Goal: Task Accomplishment & Management: Manage account settings

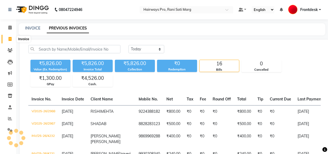
drag, startPoint x: 0, startPoint y: 0, endPoint x: 12, endPoint y: 39, distance: 41.1
click at [12, 39] on span at bounding box center [9, 39] width 9 height 6
select select "787"
select select "service"
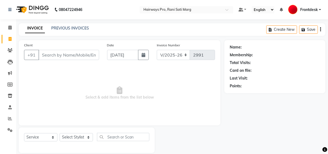
scroll to position [7, 0]
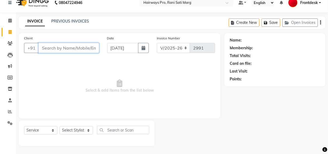
click at [69, 48] on input "Client" at bounding box center [68, 48] width 61 height 10
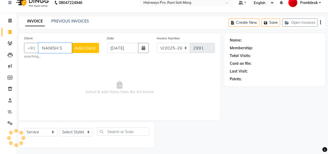
scroll to position [0, 0]
type input "N"
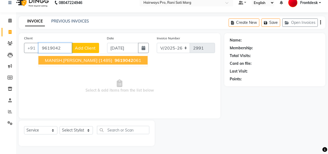
click at [74, 63] on button "MANISH.G SHARMA {1485} 9619042 061" at bounding box center [92, 60] width 109 height 9
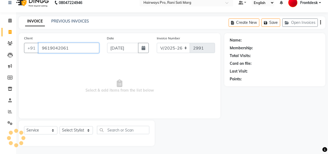
type input "9619042061"
select select "1: Object"
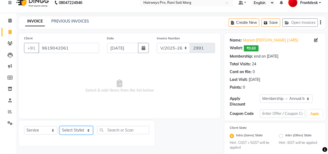
drag, startPoint x: 76, startPoint y: 128, endPoint x: 77, endPoint y: 126, distance: 2.8
click at [76, 127] on select "Select Stylist ABID DANISH Faiz shaikh Frontdesk INTEZAR SALMANI JYOTI Kamal Sa…" at bounding box center [76, 130] width 33 height 8
select select "13192"
click at [60, 126] on select "Select Stylist ABID DANISH Faiz shaikh Frontdesk INTEZAR SALMANI JYOTI Kamal Sa…" at bounding box center [76, 130] width 33 height 8
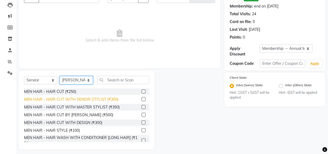
scroll to position [60, 0]
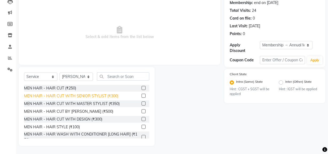
click at [79, 96] on div "MEN HAIR - HAIR CUT WITH SENIOR STYLIST (₹300)" at bounding box center [71, 96] width 94 height 6
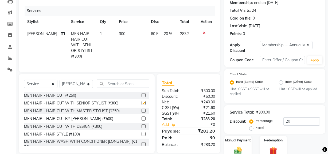
checkbox input "false"
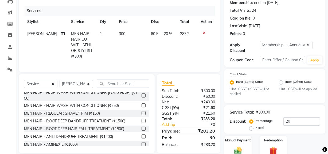
scroll to position [48, 0]
click at [80, 116] on div "MEN HAIR - REGULAR SHAVE/TRIM (₹150)" at bounding box center [62, 114] width 76 height 6
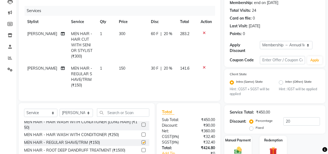
checkbox input "false"
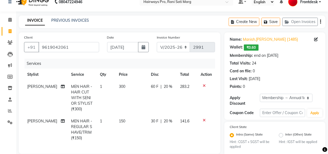
scroll to position [0, 0]
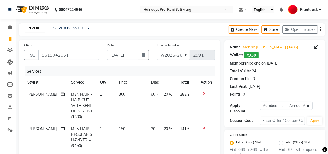
click at [320, 30] on icon "button" at bounding box center [320, 29] width 1 height 0
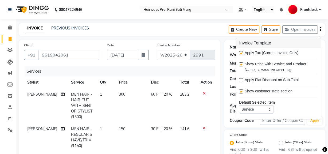
click at [241, 53] on label at bounding box center [241, 53] width 4 height 4
click at [241, 53] on input "checkbox" at bounding box center [240, 53] width 3 height 3
checkbox input "false"
click at [163, 54] on select "INV/25-26 V/2025-26" at bounding box center [173, 55] width 33 height 10
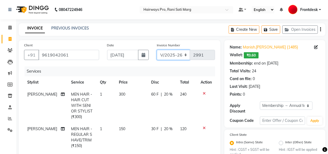
select select "6960"
click at [157, 50] on select "INV/25-26 V/2025-26" at bounding box center [173, 55] width 33 height 10
type input "4234"
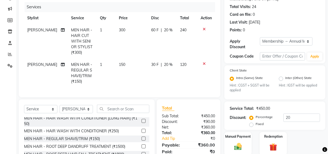
scroll to position [100, 0]
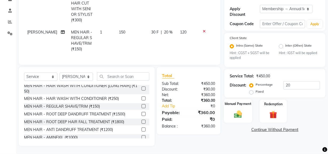
click at [238, 111] on img at bounding box center [238, 114] width 13 height 9
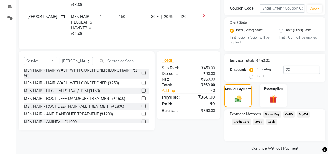
scroll to position [118, 0]
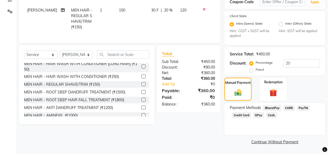
click at [270, 116] on span "Cash." at bounding box center [271, 115] width 11 height 6
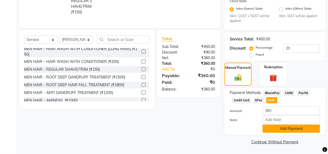
click at [271, 129] on button "Add Payment" at bounding box center [291, 128] width 57 height 8
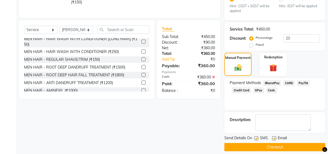
scroll to position [149, 0]
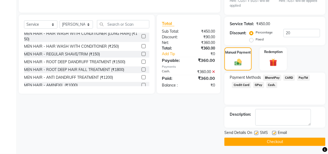
click at [256, 132] on label at bounding box center [256, 133] width 4 height 4
click at [256, 132] on input "checkbox" at bounding box center [255, 132] width 3 height 3
checkbox input "false"
click at [254, 139] on button "Checkout" at bounding box center [274, 141] width 101 height 8
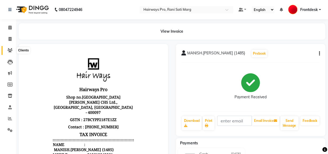
drag, startPoint x: 10, startPoint y: 50, endPoint x: 10, endPoint y: 46, distance: 3.5
click at [11, 50] on icon at bounding box center [9, 50] width 5 height 4
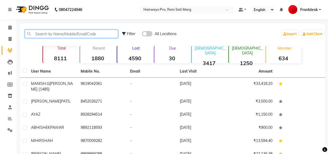
click at [44, 32] on input "text" at bounding box center [71, 34] width 93 height 8
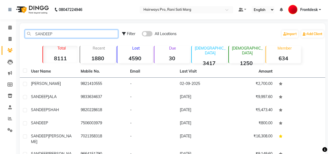
click at [61, 33] on input "SANDEEP" at bounding box center [71, 34] width 93 height 8
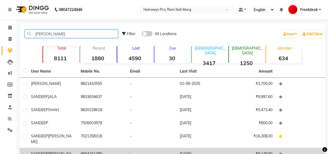
type input "SANDEE"
click at [78, 149] on td "9664151790" at bounding box center [102, 156] width 50 height 18
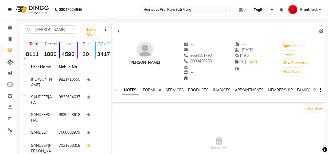
click at [269, 90] on link "MEMBERSHIP" at bounding box center [280, 89] width 25 height 5
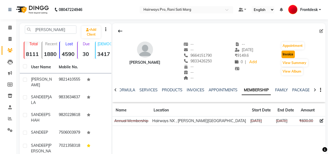
click at [290, 54] on button "Invoice" at bounding box center [288, 53] width 13 height 7
select select "service"
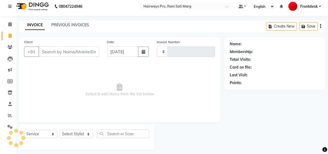
type input "2991"
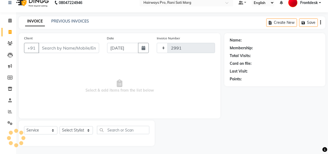
select select "787"
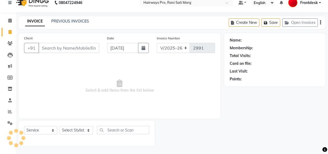
type input "9664151790"
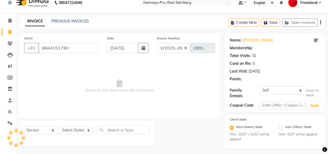
scroll to position [8, 0]
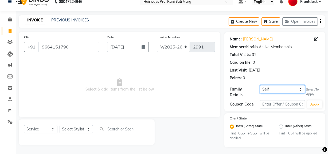
click at [290, 90] on select "Self PRADEEP" at bounding box center [282, 89] width 45 height 8
select select "1243010"
click at [260, 85] on select "Self PRADEEP" at bounding box center [282, 89] width 45 height 8
select select "1: Object"
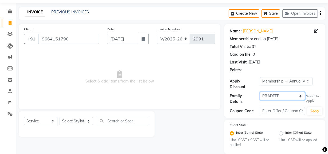
scroll to position [23, 0]
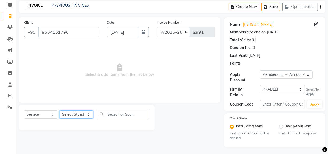
click at [77, 112] on select "Select Stylist ABID DANISH Faiz shaikh Frontdesk INTEZAR SALMANI JYOTI Kamal Sa…" at bounding box center [76, 114] width 33 height 8
select select "13188"
click at [60, 110] on select "Select Stylist ABID DANISH Faiz shaikh Frontdesk INTEZAR SALMANI JYOTI Kamal Sa…" at bounding box center [76, 114] width 33 height 8
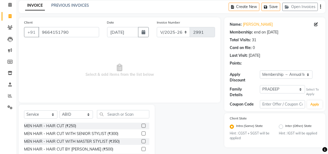
click at [142, 132] on label at bounding box center [144, 133] width 4 height 4
click at [142, 132] on input "checkbox" at bounding box center [143, 133] width 3 height 3
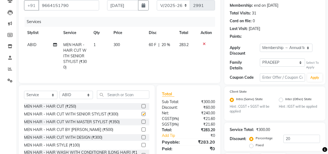
scroll to position [71, 0]
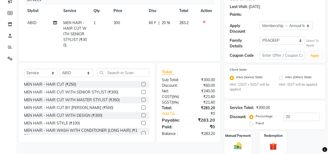
checkbox input "false"
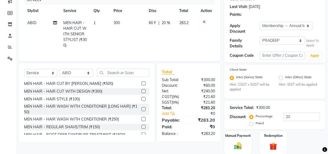
click at [142, 128] on label at bounding box center [144, 126] width 4 height 4
click at [142, 128] on input "checkbox" at bounding box center [143, 126] width 3 height 3
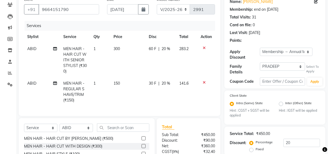
scroll to position [0, 0]
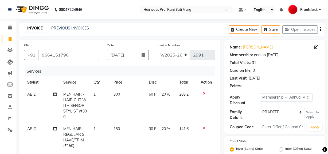
checkbox input "false"
click at [167, 57] on select "INV/25-26 V/2025-26" at bounding box center [173, 55] width 33 height 10
select select "6960"
click at [157, 50] on select "INV/25-26 V/2025-26" at bounding box center [173, 55] width 33 height 10
type input "4235"
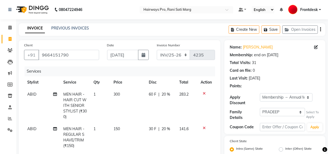
click at [320, 30] on button "button" at bounding box center [320, 29] width 1 height 13
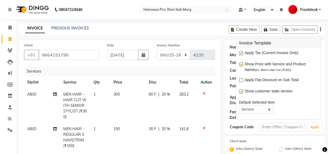
click at [243, 53] on label at bounding box center [241, 53] width 4 height 4
click at [243, 53] on input "checkbox" at bounding box center [240, 53] width 3 height 3
checkbox input "false"
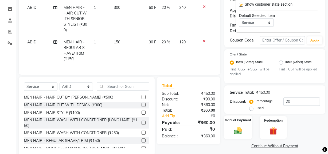
scroll to position [100, 0]
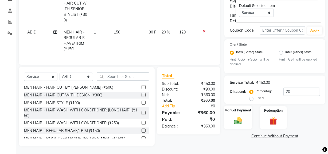
click at [239, 119] on img at bounding box center [238, 120] width 13 height 9
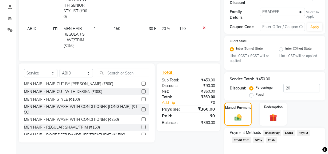
click at [269, 138] on span "Cash." at bounding box center [271, 140] width 11 height 6
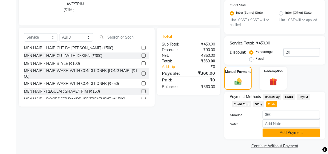
scroll to position [139, 0]
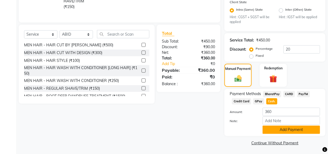
click at [283, 127] on button "Add Payment" at bounding box center [291, 129] width 57 height 8
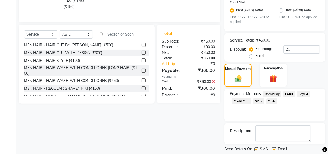
click at [258, 147] on label at bounding box center [256, 149] width 4 height 4
click at [258, 147] on input "checkbox" at bounding box center [255, 148] width 3 height 3
checkbox input "false"
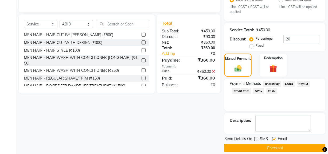
scroll to position [154, 0]
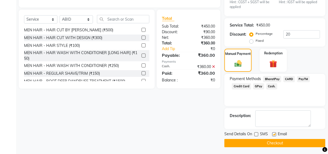
click at [261, 139] on button "Checkout" at bounding box center [274, 143] width 101 height 8
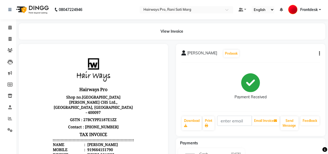
click at [229, 72] on div "Payment Received" at bounding box center [250, 87] width 139 height 40
click at [10, 39] on icon at bounding box center [10, 39] width 3 height 4
select select "787"
select select "service"
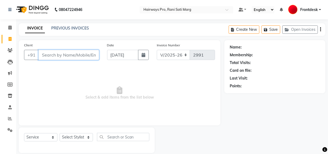
click at [58, 54] on input "Client" at bounding box center [68, 55] width 61 height 10
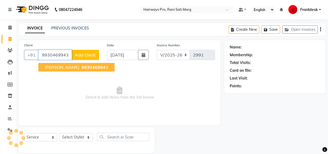
type input "9930469943"
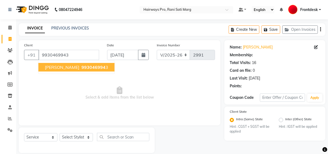
select select "1: Object"
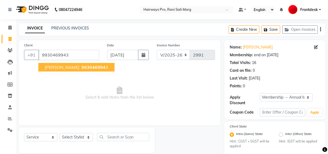
click at [102, 101] on span "Select & add items from the list below" at bounding box center [119, 92] width 191 height 53
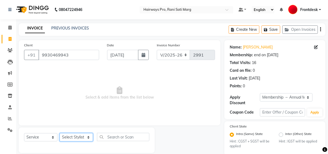
click at [88, 136] on select "Select Stylist ABID DANISH Faiz shaikh Frontdesk INTEZAR SALMANI JYOTI Kamal Sa…" at bounding box center [76, 137] width 33 height 8
select select "13190"
click at [60, 133] on select "Select Stylist ABID DANISH Faiz shaikh Frontdesk INTEZAR SALMANI JYOTI Kamal Sa…" at bounding box center [76, 137] width 33 height 8
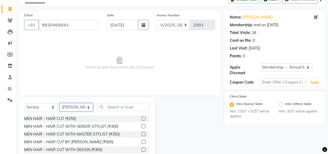
scroll to position [60, 0]
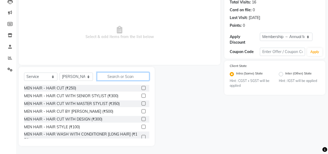
click at [130, 75] on input "text" at bounding box center [123, 76] width 52 height 8
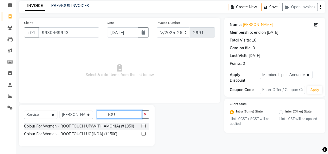
scroll to position [22, 0]
type input "TOUC"
click at [144, 126] on label at bounding box center [144, 126] width 4 height 4
click at [144, 126] on input "checkbox" at bounding box center [143, 125] width 3 height 3
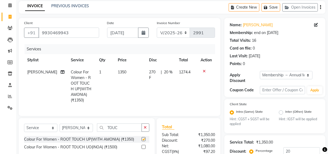
checkbox input "false"
click at [128, 130] on input "TOUC" at bounding box center [119, 127] width 45 height 8
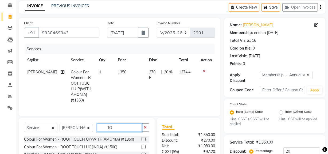
type input "T"
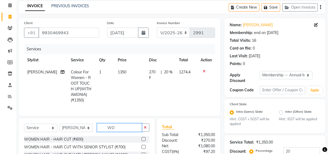
type input "WO"
click at [142, 149] on label at bounding box center [144, 147] width 4 height 4
click at [142, 149] on input "checkbox" at bounding box center [143, 146] width 3 height 3
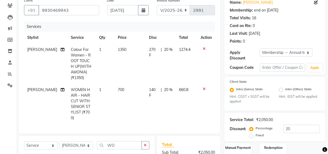
checkbox input "false"
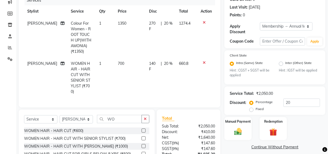
click at [174, 81] on td "140 F | 20 %" at bounding box center [161, 77] width 30 height 40
select select "13190"
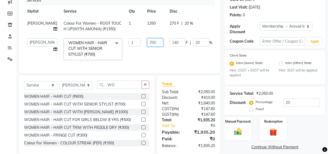
click at [147, 41] on input "700" at bounding box center [155, 42] width 16 height 8
type input "7"
type input "475"
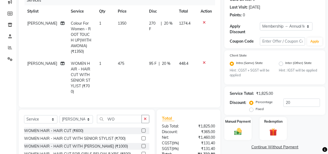
click at [187, 61] on span "448.4" at bounding box center [183, 63] width 9 height 5
select select "13190"
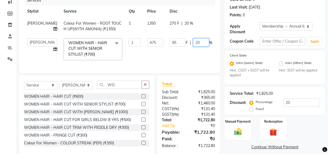
click at [193, 43] on input "20" at bounding box center [201, 42] width 16 height 8
type input "2"
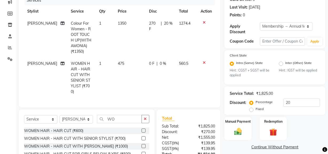
click at [177, 54] on tbody "MUSTAFA Colour For Women - ROOT TOUCH UP(WITH AMONIA) (₹1350) 1 1350 270 F | 20…" at bounding box center [119, 57] width 191 height 80
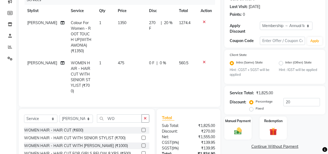
scroll to position [38, 0]
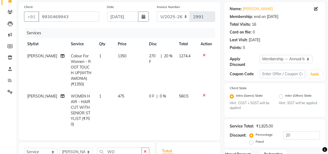
click at [127, 102] on td "475" at bounding box center [131, 110] width 32 height 40
select select "13190"
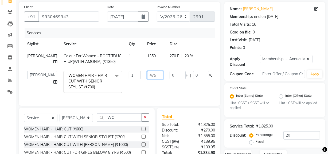
click at [150, 72] on input "475" at bounding box center [155, 75] width 16 height 8
type input "476"
click at [166, 91] on td "0 F | 0 %" at bounding box center [190, 82] width 49 height 28
select select "13190"
click at [182, 13] on select "INV/25-26 V/2025-26" at bounding box center [173, 16] width 33 height 10
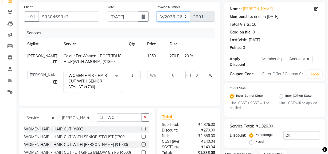
select select "6960"
click at [157, 11] on select "INV/25-26 V/2025-26" at bounding box center [173, 16] width 33 height 10
type input "4236"
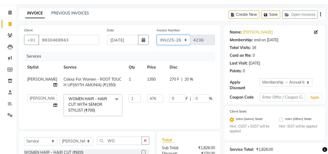
scroll to position [10, 0]
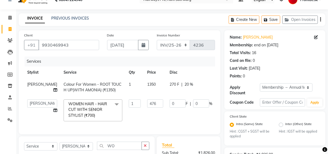
click at [321, 19] on icon "button" at bounding box center [320, 19] width 1 height 0
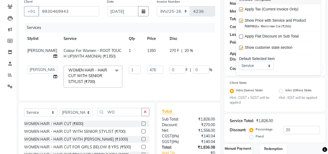
scroll to position [83, 0]
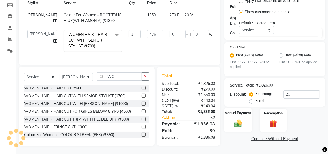
drag, startPoint x: 238, startPoint y: 120, endPoint x: 246, endPoint y: 125, distance: 9.8
click at [239, 120] on img at bounding box center [238, 123] width 13 height 9
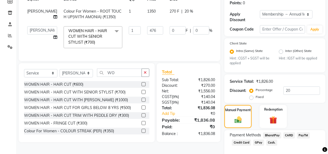
click at [272, 143] on span "Cash." at bounding box center [271, 142] width 11 height 6
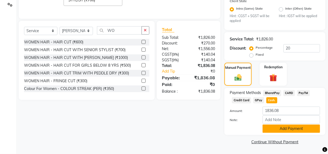
click at [276, 127] on button "Add Payment" at bounding box center [291, 128] width 57 height 8
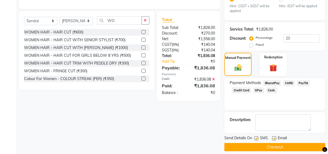
scroll to position [140, 0]
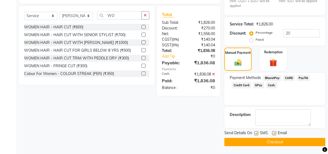
click at [270, 144] on button "Checkout" at bounding box center [274, 142] width 101 height 8
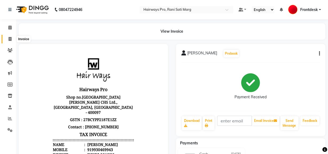
click at [9, 39] on icon at bounding box center [10, 39] width 3 height 4
select select "service"
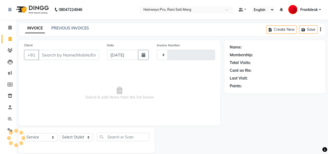
scroll to position [7, 0]
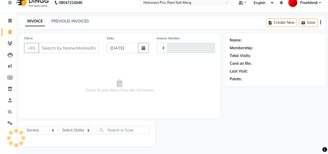
type input "2991"
select select "787"
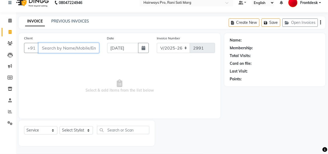
click at [67, 48] on input "Client" at bounding box center [68, 48] width 61 height 10
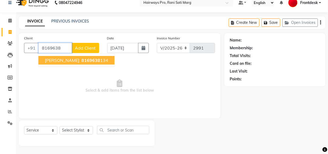
click at [68, 64] on button "aniket patel 8169638 134" at bounding box center [76, 60] width 76 height 9
type input "8169638134"
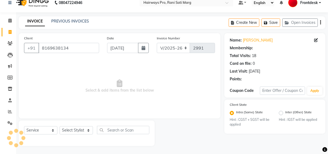
select select "1: Object"
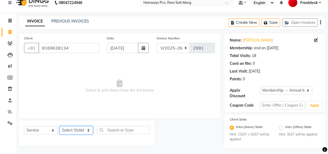
click at [81, 129] on select "Select Stylist ABID DANISH Faiz shaikh Frontdesk INTEZAR SALMANI JYOTI Kamal Sa…" at bounding box center [76, 130] width 33 height 8
select select "13192"
click at [60, 126] on select "Select Stylist ABID DANISH Faiz shaikh Frontdesk INTEZAR SALMANI JYOTI Kamal Sa…" at bounding box center [76, 130] width 33 height 8
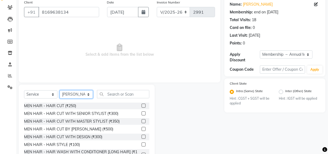
scroll to position [60, 0]
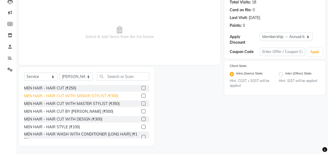
click at [77, 95] on div "MEN HAIR - HAIR CUT WITH SENIOR STYLIST (₹300)" at bounding box center [71, 96] width 94 height 6
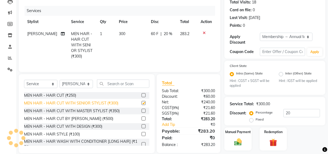
checkbox input "false"
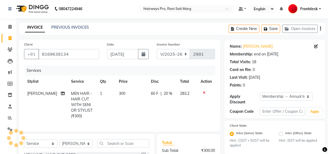
scroll to position [0, 0]
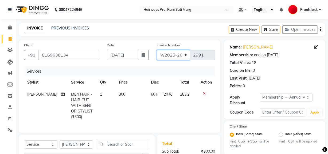
click at [179, 55] on select "INV/25-26 V/2025-26" at bounding box center [173, 55] width 33 height 10
select select "6960"
click at [157, 50] on select "INV/25-26 V/2025-26" at bounding box center [173, 55] width 33 height 10
type input "4237"
click at [320, 27] on button "button" at bounding box center [320, 29] width 1 height 13
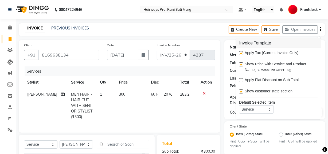
click at [241, 54] on label at bounding box center [241, 53] width 4 height 4
click at [241, 54] on input "checkbox" at bounding box center [240, 53] width 3 height 3
checkbox input "false"
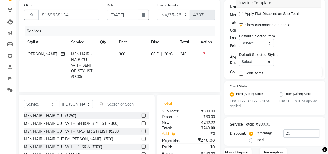
scroll to position [76, 0]
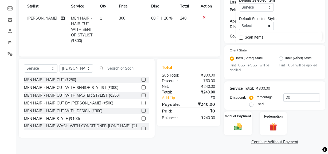
click at [240, 128] on img at bounding box center [238, 126] width 13 height 9
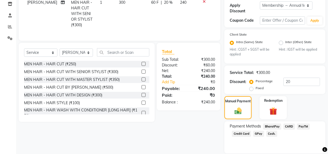
scroll to position [110, 0]
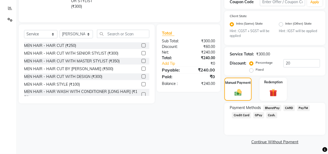
click at [272, 113] on span "Cash." at bounding box center [271, 115] width 11 height 6
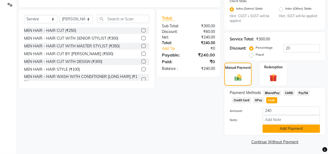
click at [274, 128] on button "Add Payment" at bounding box center [291, 128] width 57 height 8
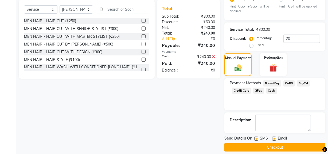
scroll to position [140, 0]
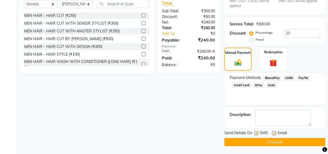
click at [255, 132] on label at bounding box center [256, 133] width 4 height 4
click at [255, 132] on input "checkbox" at bounding box center [255, 132] width 3 height 3
checkbox input "false"
click at [251, 139] on button "Checkout" at bounding box center [274, 142] width 101 height 8
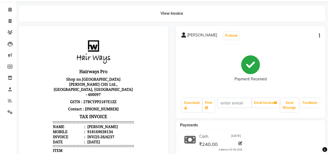
scroll to position [48, 0]
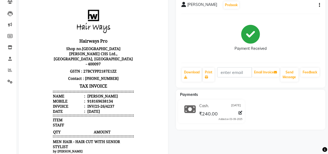
click at [232, 107] on span "[DATE]" at bounding box center [236, 106] width 10 height 6
click at [234, 107] on span "[DATE]" at bounding box center [236, 106] width 10 height 6
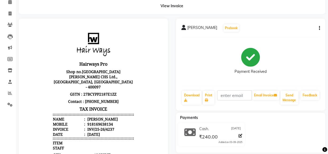
scroll to position [0, 0]
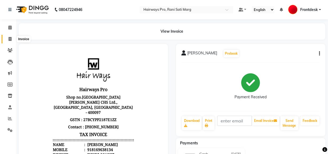
click at [9, 37] on icon at bounding box center [10, 39] width 3 height 4
select select "service"
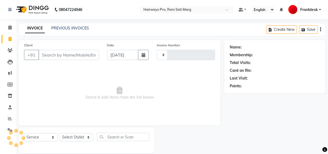
scroll to position [7, 0]
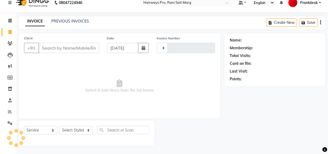
type input "2991"
select select "787"
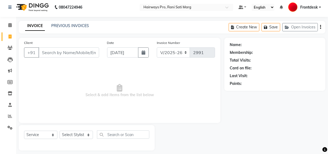
scroll to position [0, 0]
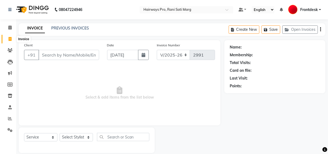
click at [11, 40] on icon at bounding box center [10, 39] width 3 height 4
select select "service"
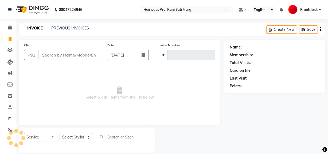
scroll to position [7, 0]
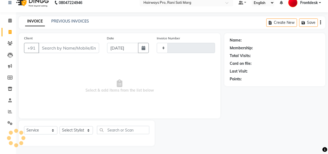
type input "2991"
select select "787"
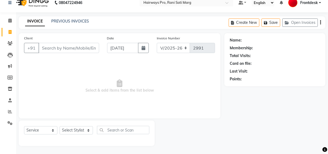
scroll to position [0, 0]
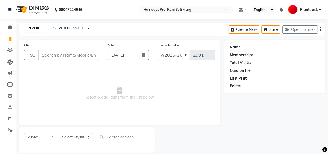
click at [83, 55] on input "Client" at bounding box center [68, 55] width 61 height 10
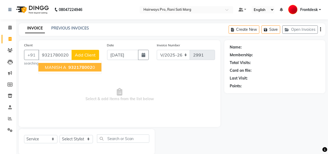
type input "9321780020"
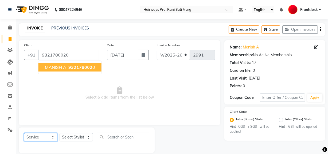
click at [49, 137] on select "Select Service Product Membership Package Voucher Prepaid Gift Card" at bounding box center [40, 137] width 33 height 8
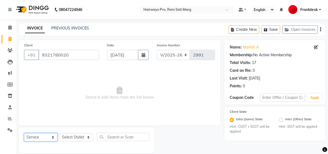
select select "membership"
click at [24, 133] on select "Select Service Product Membership Package Voucher Prepaid Gift Card" at bounding box center [40, 137] width 33 height 8
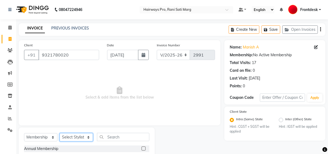
click at [90, 135] on select "Select Stylist ABID DANISH Faiz shaikh Frontdesk INTEZAR SALMANI JYOTI Kamal Sa…" at bounding box center [76, 137] width 33 height 8
select select "25114"
click at [60, 133] on select "Select Stylist ABID DANISH Faiz shaikh Frontdesk INTEZAR SALMANI JYOTI Kamal Sa…" at bounding box center [76, 137] width 33 height 8
click at [143, 150] on div at bounding box center [143, 149] width 3 height 6
click at [143, 149] on label at bounding box center [144, 148] width 4 height 4
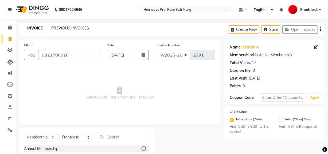
click at [143, 149] on input "checkbox" at bounding box center [143, 148] width 3 height 3
select select "select"
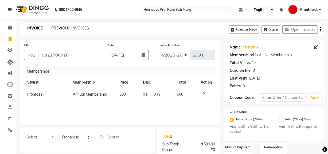
click at [182, 49] on div "Invoice Number INV/25-26 V/2025-26 2991" at bounding box center [186, 53] width 66 height 22
click at [182, 54] on select "INV/25-26 V/2025-26" at bounding box center [173, 55] width 33 height 10
select select "6960"
click at [157, 50] on select "INV/25-26 V/2025-26" at bounding box center [173, 55] width 33 height 10
type input "4238"
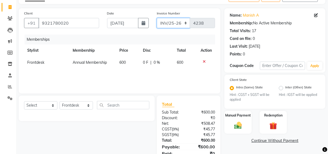
scroll to position [54, 0]
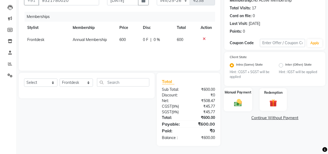
click at [239, 107] on div "Manual Payment" at bounding box center [238, 99] width 28 height 24
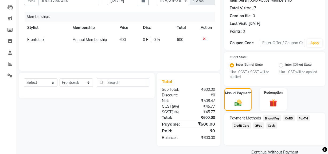
click at [270, 125] on span "Cash." at bounding box center [271, 125] width 11 height 6
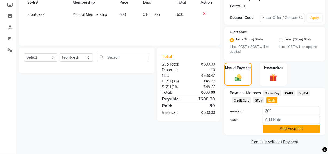
click at [274, 130] on button "Add Payment" at bounding box center [291, 128] width 57 height 8
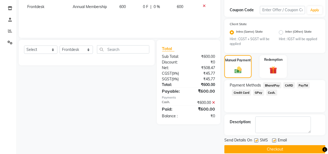
scroll to position [95, 0]
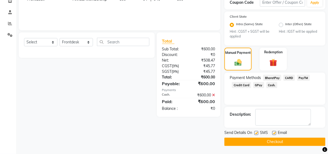
click at [273, 139] on button "Checkout" at bounding box center [274, 141] width 101 height 8
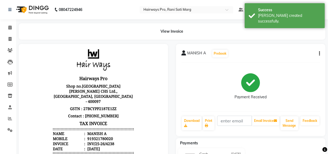
scroll to position [22, 0]
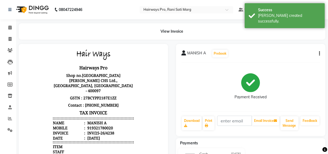
click at [86, 125] on div "919321780020" at bounding box center [99, 127] width 27 height 5
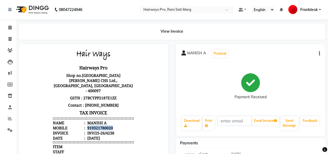
copy div "919321780020"
click at [13, 37] on span at bounding box center [9, 39] width 9 height 6
select select "787"
select select "service"
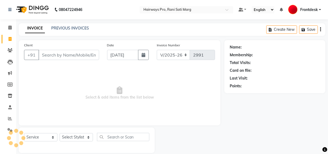
scroll to position [7, 0]
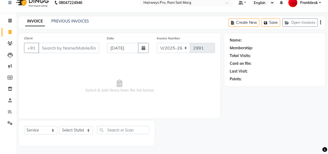
click at [78, 46] on input "Client" at bounding box center [68, 48] width 61 height 10
type input "919321780020"
select select "1: Object"
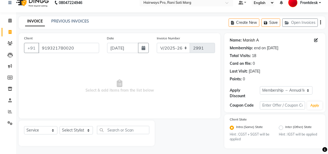
click at [248, 40] on link "Manish A" at bounding box center [251, 40] width 16 height 6
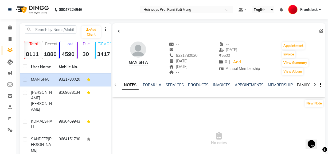
click at [305, 83] on link "FAMILY" at bounding box center [303, 84] width 13 height 5
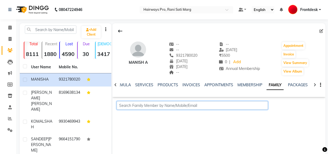
click at [202, 103] on input "text" at bounding box center [192, 105] width 151 height 8
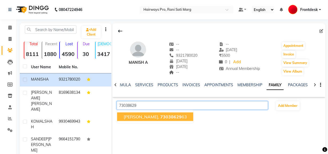
click at [178, 116] on ngb-highlight "73038629 63" at bounding box center [173, 116] width 27 height 5
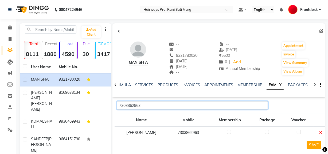
type input "7303862963"
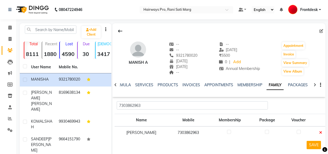
click at [227, 132] on label at bounding box center [229, 132] width 4 height 4
click at [227, 132] on input "checkbox" at bounding box center [228, 131] width 3 height 3
checkbox input "true"
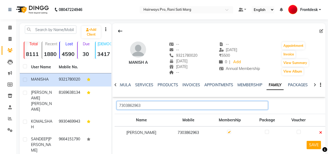
click at [160, 106] on input "7303862963" at bounding box center [192, 105] width 151 height 8
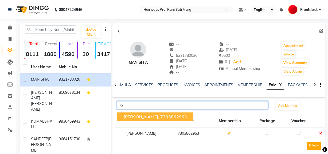
type input "7"
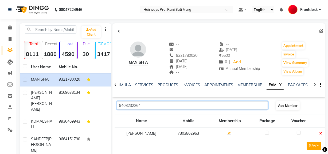
type input "9408232264"
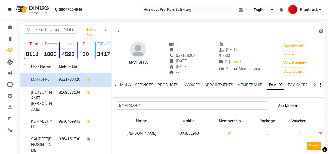
click at [284, 107] on span "Add Member" at bounding box center [287, 105] width 19 height 4
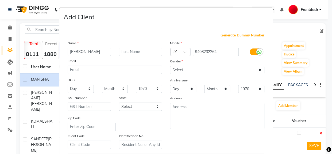
type input "ANERI"
click at [259, 69] on select "Select Male Female Other Prefer Not To Say" at bounding box center [217, 70] width 94 height 8
select select "female"
click at [170, 66] on select "Select Male Female Other Prefer Not To Say" at bounding box center [217, 70] width 94 height 8
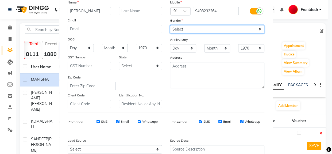
scroll to position [94, 0]
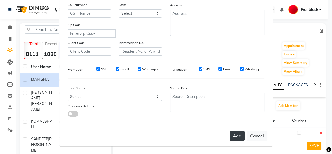
click at [234, 133] on button "Add" at bounding box center [236, 136] width 15 height 10
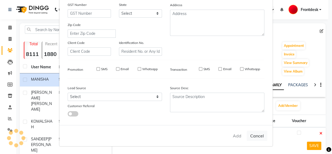
select select
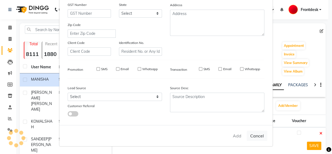
select select
checkbox input "false"
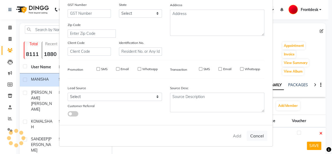
checkbox input "false"
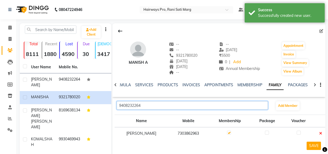
click at [160, 103] on input "9408232264" at bounding box center [192, 105] width 151 height 8
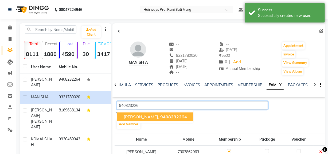
type input "9408232264"
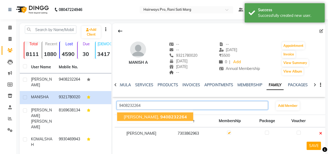
click at [160, 115] on span "9408232264" at bounding box center [173, 116] width 27 height 5
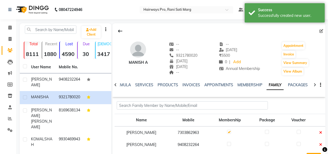
click at [227, 143] on label at bounding box center [229, 144] width 4 height 4
click at [227, 143] on input "checkbox" at bounding box center [228, 143] width 3 height 3
checkbox input "true"
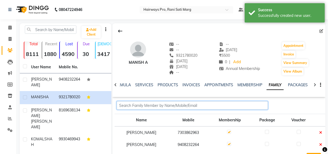
click at [144, 103] on input "text" at bounding box center [192, 105] width 151 height 8
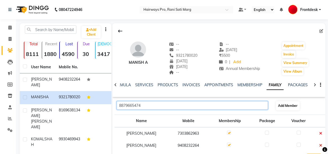
type input "8879665474"
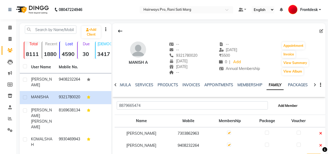
click at [291, 106] on span "Add Member" at bounding box center [287, 105] width 19 height 4
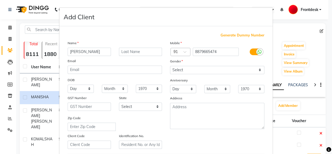
type input "YASHVI"
click at [248, 68] on select "Select Male Female Other Prefer Not To Say" at bounding box center [217, 70] width 94 height 8
select select "female"
click at [170, 66] on select "Select Male Female Other Prefer Not To Say" at bounding box center [217, 70] width 94 height 8
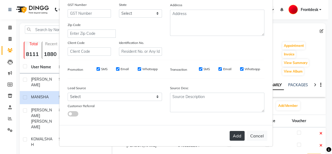
click at [236, 133] on button "Add" at bounding box center [236, 136] width 15 height 10
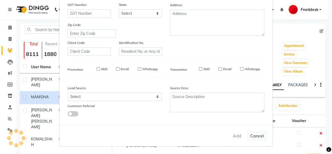
select select
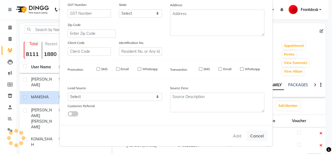
select select
checkbox input "false"
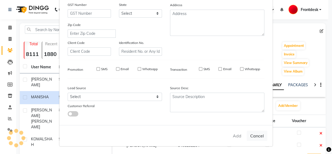
checkbox input "false"
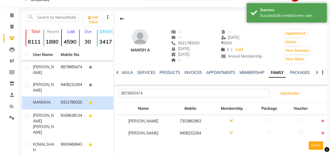
scroll to position [24, 0]
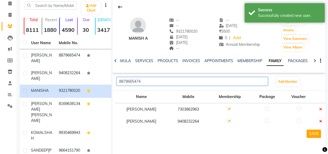
click at [161, 80] on input "8879665474" at bounding box center [192, 81] width 151 height 8
type input "88796654"
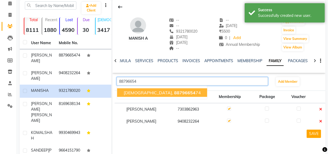
click at [174, 92] on span "88796654" at bounding box center [184, 92] width 21 height 5
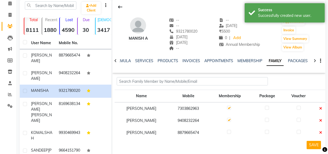
click at [227, 132] on label at bounding box center [229, 132] width 4 height 4
click at [227, 132] on input "checkbox" at bounding box center [228, 131] width 3 height 3
checkbox input "true"
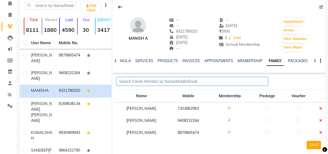
click at [146, 82] on input "text" at bounding box center [192, 81] width 151 height 8
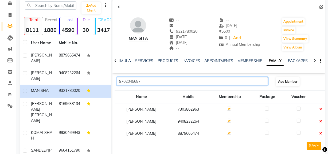
type input "9702045687"
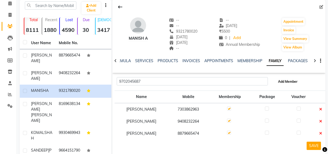
click at [294, 83] on button "Add Member" at bounding box center [288, 81] width 24 height 9
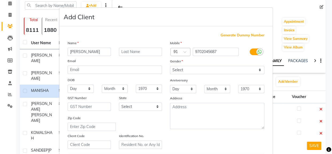
type input "VANITA"
click at [255, 68] on select "Select Male Female Other Prefer Not To Say" at bounding box center [217, 70] width 94 height 8
select select "female"
click at [170, 66] on select "Select Male Female Other Prefer Not To Say" at bounding box center [217, 70] width 94 height 8
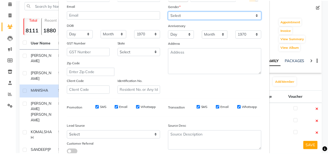
scroll to position [94, 0]
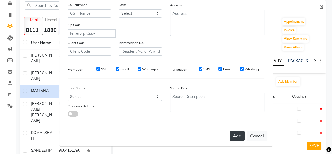
click at [237, 134] on button "Add" at bounding box center [236, 136] width 15 height 10
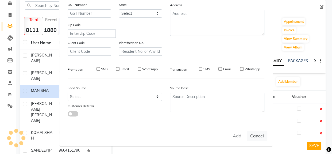
select select
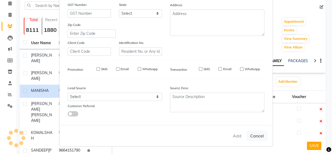
select select
checkbox input "false"
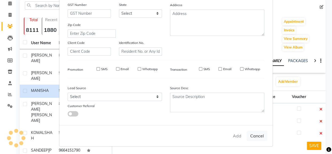
checkbox input "false"
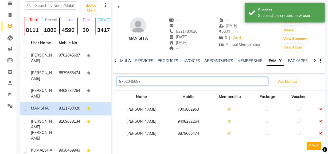
click at [154, 81] on input "9702045687" at bounding box center [192, 81] width 151 height 8
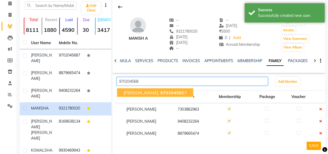
type input "9702045687"
drag, startPoint x: 154, startPoint y: 92, endPoint x: 163, endPoint y: 98, distance: 10.7
click at [160, 92] on span "9702045687" at bounding box center [173, 92] width 27 height 5
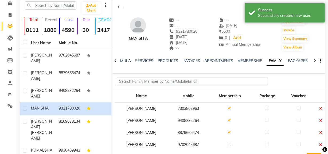
click at [227, 144] on label at bounding box center [229, 144] width 4 height 4
click at [227, 144] on input "checkbox" at bounding box center [228, 143] width 3 height 3
checkbox input "true"
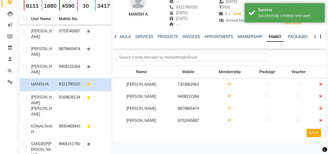
scroll to position [96, 0]
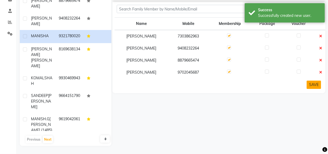
click at [314, 84] on button "SAVE" at bounding box center [314, 84] width 14 height 8
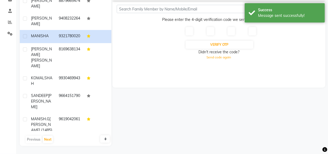
click at [189, 34] on input "text" at bounding box center [189, 31] width 7 height 8
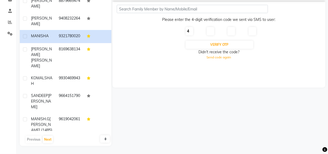
type input "4"
type input "9"
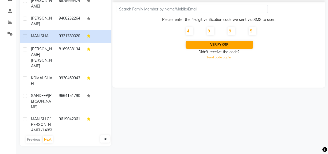
type input "5"
click at [192, 42] on button "Verify OTP" at bounding box center [220, 45] width 68 height 8
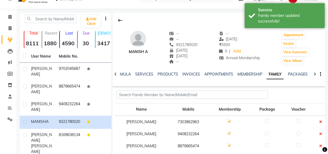
scroll to position [0, 0]
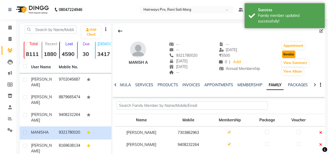
click at [293, 52] on button "Invoice" at bounding box center [288, 53] width 13 height 7
select select "787"
select select "service"
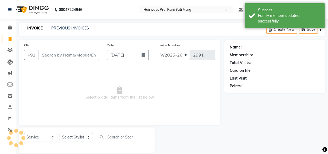
scroll to position [7, 0]
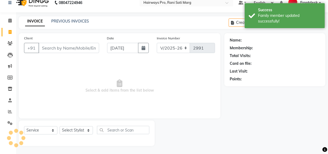
type input "9321780020"
select select "1: Object"
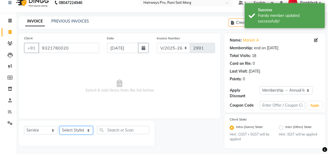
click at [85, 128] on select "Select Stylist ABID DANISH Faiz shaikh Frontdesk INTEZAR SALMANI JYOTI Kamal Sa…" at bounding box center [76, 130] width 33 height 8
select select "13188"
click at [60, 126] on select "Select Stylist ABID DANISH Faiz shaikh Frontdesk INTEZAR SALMANI JYOTI Kamal Sa…" at bounding box center [76, 130] width 33 height 8
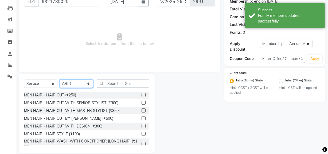
scroll to position [56, 0]
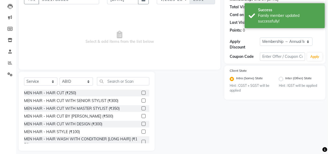
click at [142, 101] on label at bounding box center [144, 100] width 4 height 4
click at [142, 101] on input "checkbox" at bounding box center [143, 100] width 3 height 3
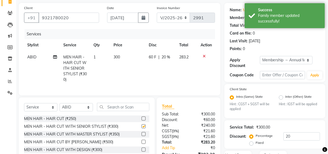
scroll to position [0, 0]
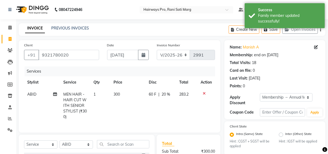
checkbox input "false"
drag, startPoint x: 180, startPoint y: 55, endPoint x: 181, endPoint y: 60, distance: 4.9
click at [180, 55] on select "INV/25-26 V/2025-26" at bounding box center [173, 55] width 33 height 10
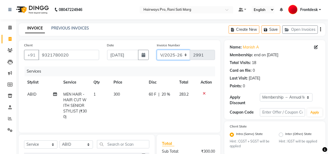
select select "6960"
click at [157, 50] on select "INV/25-26 V/2025-26" at bounding box center [173, 55] width 33 height 10
type input "4239"
click at [320, 29] on icon "button" at bounding box center [320, 29] width 1 height 0
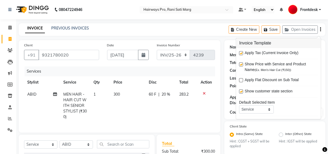
click at [241, 53] on label at bounding box center [241, 53] width 4 height 4
click at [241, 53] on input "checkbox" at bounding box center [240, 53] width 3 height 3
checkbox input "false"
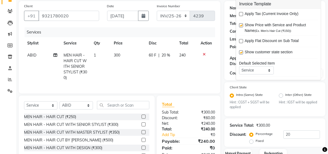
scroll to position [76, 0]
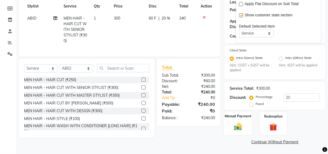
click at [247, 121] on div "Manual Payment" at bounding box center [238, 123] width 28 height 24
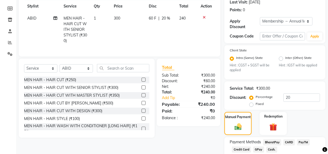
click at [268, 148] on span "Cash." at bounding box center [271, 149] width 11 height 6
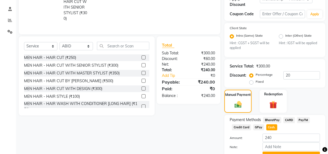
scroll to position [125, 0]
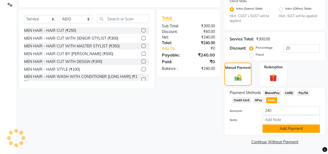
click at [276, 129] on button "Add Payment" at bounding box center [291, 128] width 57 height 8
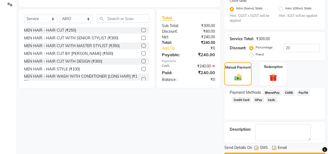
click at [257, 148] on label at bounding box center [256, 148] width 4 height 4
click at [257, 148] on input "checkbox" at bounding box center [255, 147] width 3 height 3
checkbox input "false"
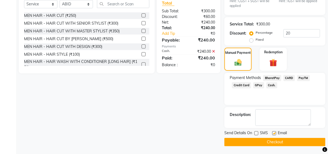
click at [261, 140] on button "Checkout" at bounding box center [274, 142] width 101 height 8
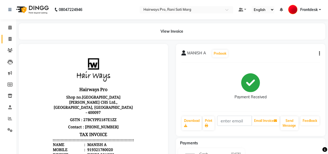
click at [8, 35] on link "Invoice" at bounding box center [8, 39] width 13 height 9
select select "service"
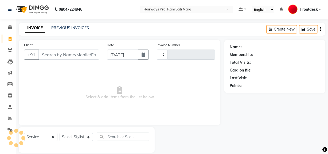
type input "2991"
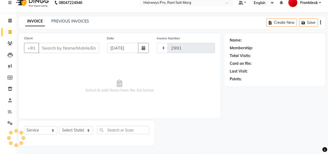
select select "787"
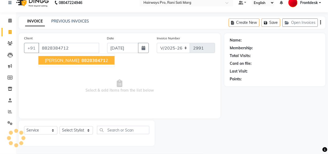
type input "8828384712"
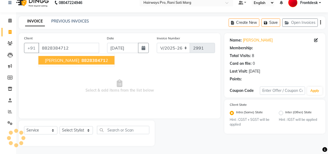
select select "1: Object"
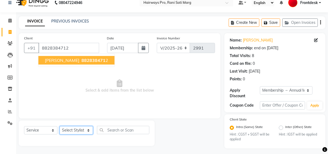
click at [84, 129] on select "Select Stylist ABID DANISH Faiz shaikh Frontdesk INTEZAR SALMANI JYOTI Kamal Sa…" at bounding box center [76, 130] width 33 height 8
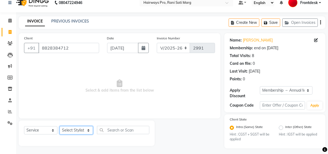
select select "86084"
click at [60, 126] on select "Select Stylist ABID DANISH Faiz shaikh Frontdesk INTEZAR SALMANI JYOTI Kamal Sa…" at bounding box center [76, 130] width 33 height 8
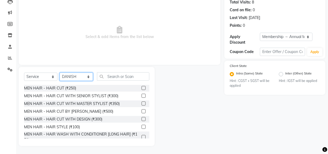
scroll to position [24, 0]
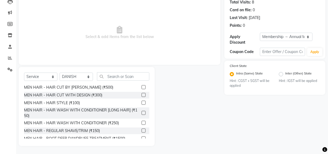
click at [142, 129] on label at bounding box center [144, 130] width 4 height 4
click at [142, 129] on input "checkbox" at bounding box center [143, 130] width 3 height 3
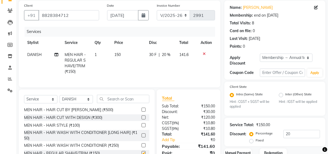
scroll to position [0, 0]
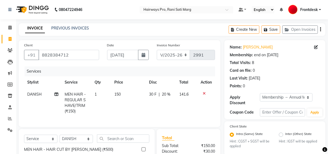
checkbox input "false"
click at [321, 30] on button "button" at bounding box center [320, 29] width 1 height 13
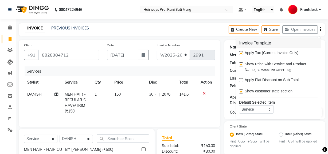
click at [241, 54] on label at bounding box center [241, 53] width 4 height 4
click at [241, 54] on input "checkbox" at bounding box center [240, 53] width 3 height 3
checkbox input "false"
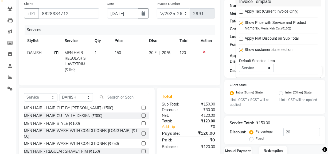
scroll to position [76, 0]
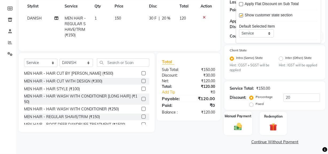
click at [240, 128] on img at bounding box center [238, 126] width 13 height 9
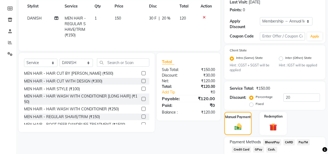
click at [260, 149] on span "GPay" at bounding box center [258, 149] width 11 height 6
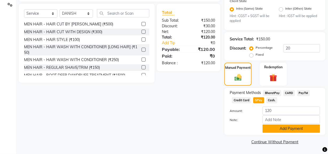
click at [271, 129] on button "Add Payment" at bounding box center [291, 128] width 57 height 8
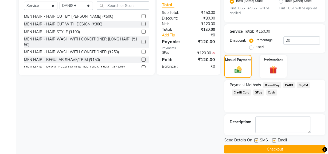
scroll to position [140, 0]
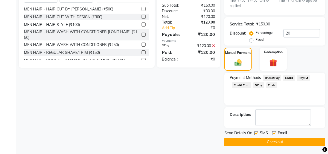
click at [265, 139] on button "Checkout" at bounding box center [274, 142] width 101 height 8
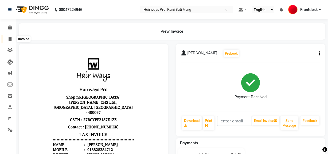
click at [12, 38] on span at bounding box center [9, 39] width 9 height 6
select select "service"
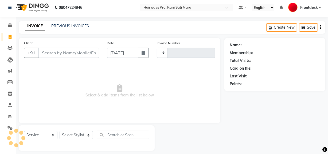
type input "2992"
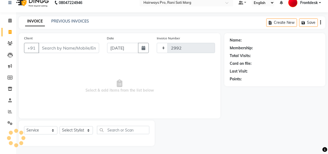
select select "787"
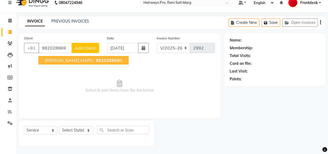
click at [102, 60] on span "982028869" at bounding box center [108, 59] width 24 height 5
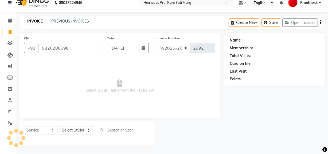
type input "9820288698"
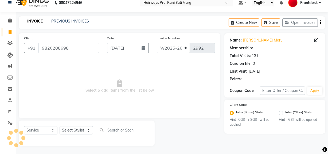
select select "1: Object"
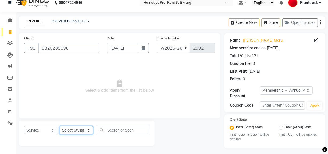
click at [84, 128] on select "Select Stylist ABID DANISH Faiz shaikh Frontdesk INTEZAR SALMANI JYOTI Kamal Sa…" at bounding box center [76, 130] width 33 height 8
select select "17690"
click at [60, 126] on select "Select Stylist ABID DANISH Faiz shaikh Frontdesk INTEZAR SALMANI JYOTI Kamal Sa…" at bounding box center [76, 130] width 33 height 8
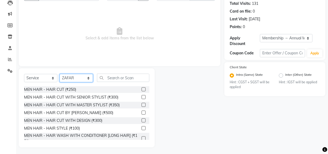
scroll to position [60, 0]
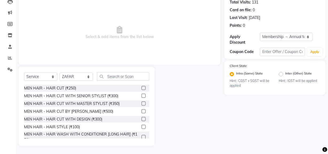
click at [142, 102] on label at bounding box center [144, 103] width 4 height 4
click at [142, 102] on input "checkbox" at bounding box center [143, 103] width 3 height 3
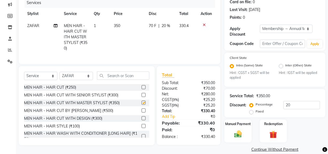
checkbox input "false"
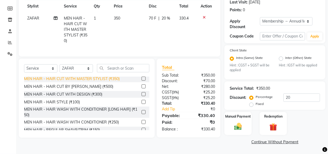
scroll to position [24, 0]
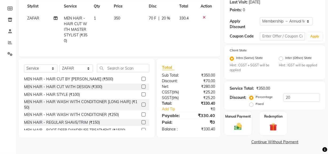
click at [142, 124] on label at bounding box center [144, 122] width 4 height 4
click at [142, 124] on input "checkbox" at bounding box center [143, 121] width 3 height 3
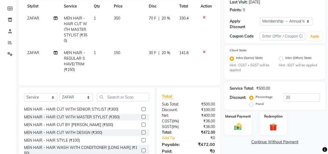
scroll to position [0, 0]
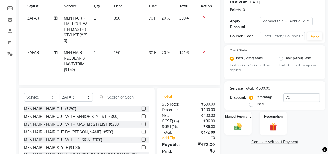
checkbox input "false"
click at [87, 100] on select "Select Stylist ABID DANISH Faiz shaikh Frontdesk INTEZAR SALMANI JYOTI Kamal Sa…" at bounding box center [76, 97] width 33 height 8
select select "13186"
click at [60, 97] on select "Select Stylist ABID DANISH Faiz shaikh Frontdesk INTEZAR SALMANI JYOTI Kamal Sa…" at bounding box center [76, 97] width 33 height 8
click at [129, 101] on input "text" at bounding box center [123, 97] width 52 height 8
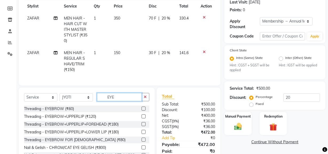
type input "EYE"
click at [142, 110] on label at bounding box center [144, 108] width 4 height 4
click at [142, 110] on input "checkbox" at bounding box center [143, 108] width 3 height 3
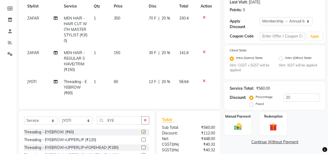
checkbox input "false"
click at [117, 123] on input "EYE" at bounding box center [119, 120] width 45 height 8
type input "E"
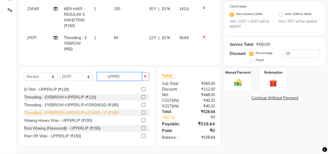
scroll to position [8, 0]
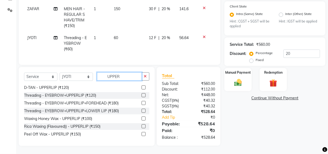
type input "UPPER"
click at [142, 132] on label at bounding box center [144, 134] width 4 height 4
click at [142, 132] on input "checkbox" at bounding box center [143, 133] width 3 height 3
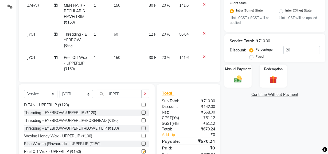
checkbox input "false"
click at [130, 91] on input "UPPER" at bounding box center [119, 93] width 45 height 8
type input "U"
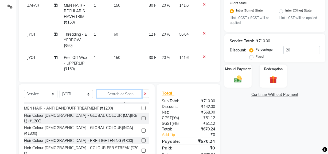
scroll to position [79, 0]
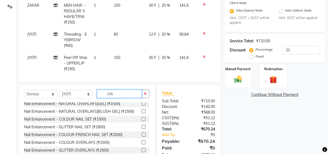
type input "H"
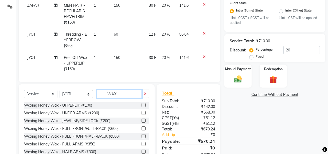
scroll to position [24, 0]
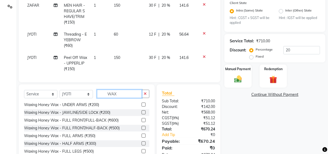
type input "WAX"
click at [142, 135] on label at bounding box center [144, 135] width 4 height 4
click at [142, 135] on input "checkbox" at bounding box center [143, 135] width 3 height 3
checkbox input "false"
click at [142, 103] on label at bounding box center [144, 104] width 4 height 4
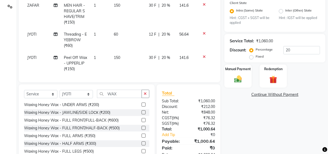
click at [142, 103] on input "checkbox" at bounding box center [143, 104] width 3 height 3
checkbox input "false"
click at [128, 94] on input "WAX" at bounding box center [119, 93] width 45 height 8
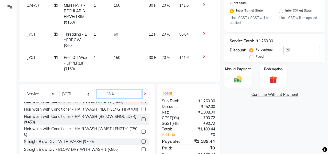
type input "W"
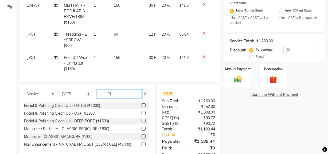
scroll to position [0, 0]
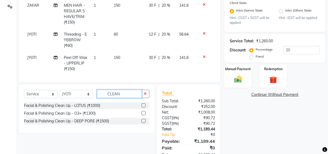
type input "CLEAN"
click at [144, 112] on label at bounding box center [144, 113] width 4 height 4
click at [144, 112] on input "checkbox" at bounding box center [143, 112] width 3 height 3
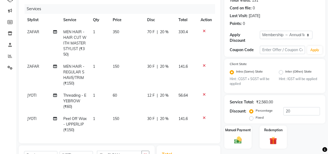
checkbox input "false"
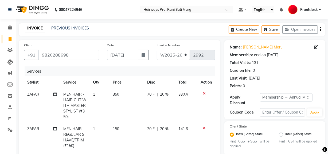
click at [118, 96] on td "350" at bounding box center [127, 105] width 34 height 34
select select "17690"
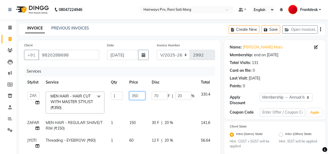
click at [140, 96] on input "350" at bounding box center [137, 95] width 16 height 8
type input "3"
type input "237"
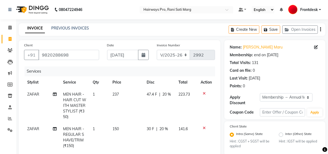
click at [169, 94] on td "47.4 F | 20 %" at bounding box center [160, 105] width 32 height 34
select select "17690"
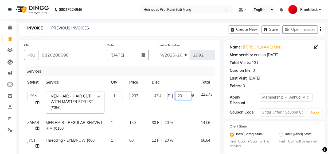
click at [184, 95] on input "20" at bounding box center [183, 95] width 16 height 8
type input "2"
click at [159, 107] on td "47.4 F | %" at bounding box center [173, 102] width 49 height 28
select select "17690"
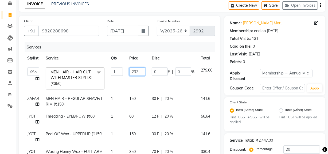
click at [139, 69] on input "237" at bounding box center [137, 71] width 16 height 8
type input "238"
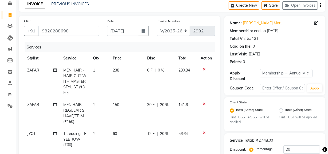
click at [138, 90] on td "238" at bounding box center [127, 81] width 34 height 34
select select "17690"
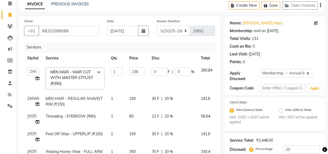
click at [135, 102] on td "150" at bounding box center [137, 101] width 22 height 18
select select "17690"
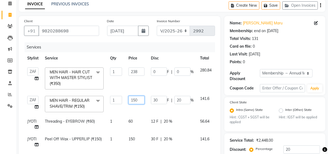
click at [140, 99] on input "150" at bounding box center [136, 100] width 16 height 8
type input "102"
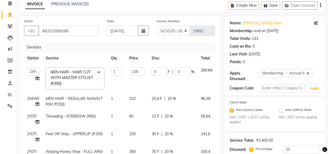
click at [186, 99] on div "20.4 F | 20 %" at bounding box center [173, 99] width 43 height 6
select select "17690"
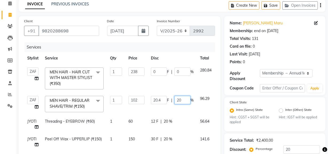
click at [186, 99] on input "20" at bounding box center [182, 100] width 16 height 8
click at [146, 120] on td "60" at bounding box center [136, 124] width 22 height 18
select select "13186"
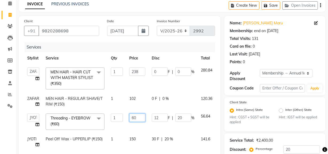
click at [142, 119] on input "60" at bounding box center [137, 117] width 16 height 8
type input "6"
type input "40"
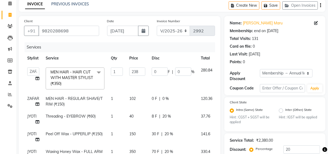
click at [184, 118] on div "8 F | 20 %" at bounding box center [173, 116] width 43 height 6
select select "13186"
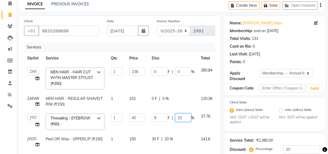
click at [186, 118] on input "20" at bounding box center [183, 117] width 16 height 8
type input "2"
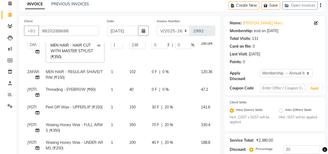
click at [134, 104] on span "150" at bounding box center [132, 106] width 6 height 5
select select "13186"
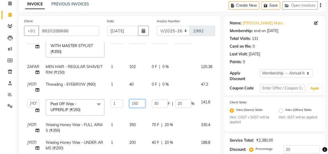
click at [142, 101] on input "150" at bounding box center [137, 103] width 16 height 8
type input "102"
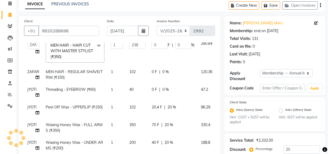
click at [184, 104] on div "20.4 F | 20 %" at bounding box center [173, 107] width 43 height 6
select select "13186"
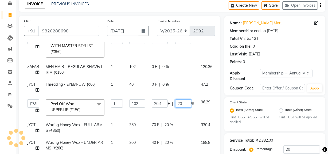
click at [185, 100] on input "20" at bounding box center [183, 103] width 16 height 8
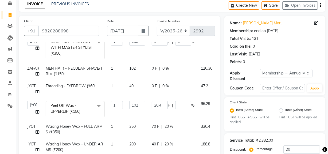
click at [147, 114] on td "102" at bounding box center [137, 108] width 22 height 23
select select "13186"
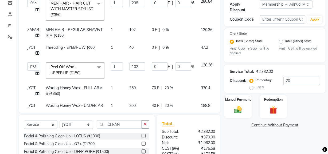
scroll to position [19, 0]
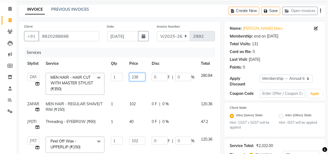
click at [144, 76] on input "238" at bounding box center [137, 77] width 16 height 8
type input "237"
click at [148, 85] on td "237" at bounding box center [137, 83] width 22 height 28
select select "17690"
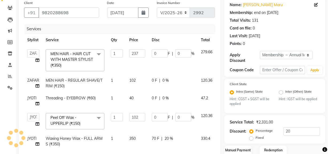
scroll to position [0, 0]
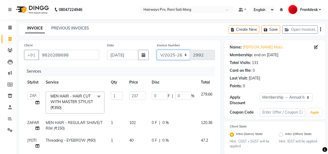
click at [182, 52] on select "INV/25-26 V/2025-26" at bounding box center [173, 55] width 33 height 10
select select "6960"
click at [157, 50] on select "INV/25-26 V/2025-26" at bounding box center [173, 55] width 33 height 10
type input "4240"
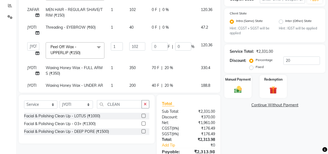
scroll to position [121, 0]
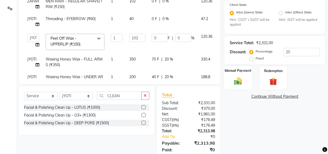
click at [235, 76] on img at bounding box center [238, 80] width 13 height 9
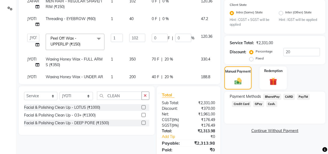
click at [272, 105] on span "Cash." at bounding box center [271, 104] width 11 height 6
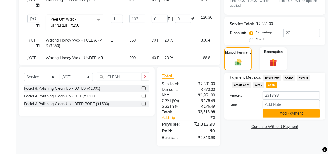
click at [275, 117] on button "Add Payment" at bounding box center [291, 113] width 57 height 8
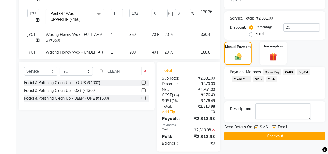
scroll to position [151, 0]
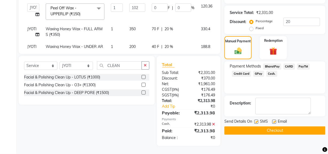
click at [274, 129] on button "Checkout" at bounding box center [274, 130] width 101 height 8
